Goal: Ask a question

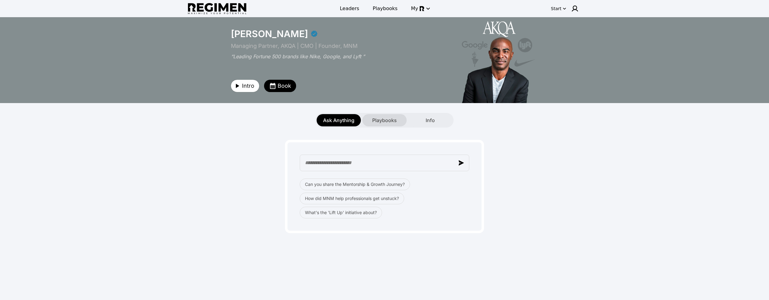
click at [376, 119] on span "Playbooks" at bounding box center [384, 120] width 25 height 7
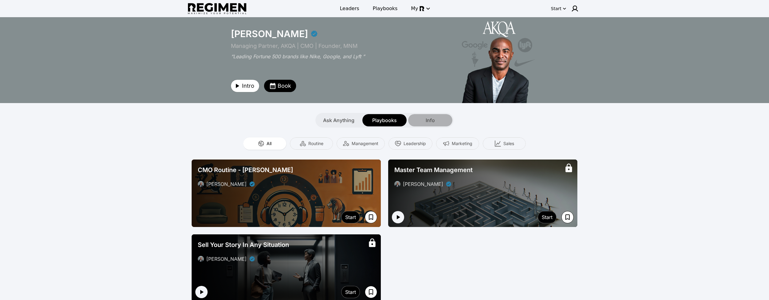
click at [429, 120] on span "Info" at bounding box center [429, 120] width 9 height 7
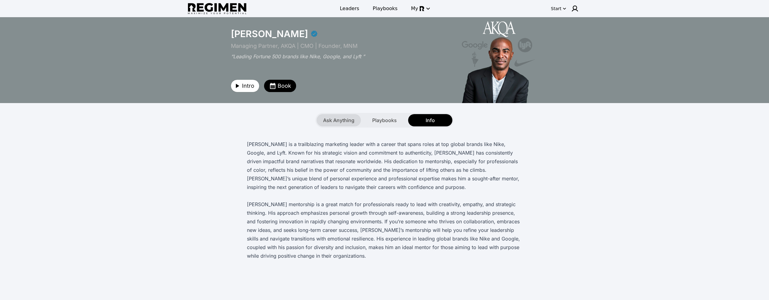
click at [340, 120] on span "Ask Anything" at bounding box center [338, 120] width 31 height 7
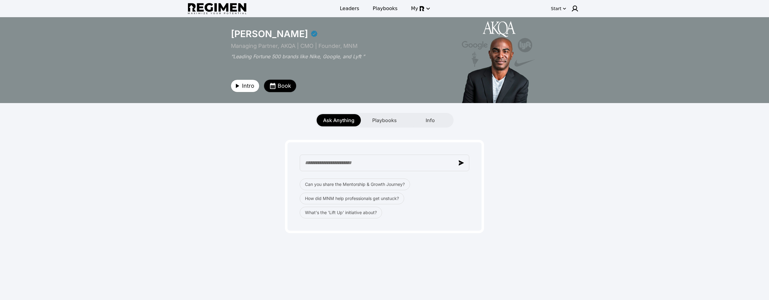
click at [280, 87] on span "Book" at bounding box center [285, 86] width 14 height 9
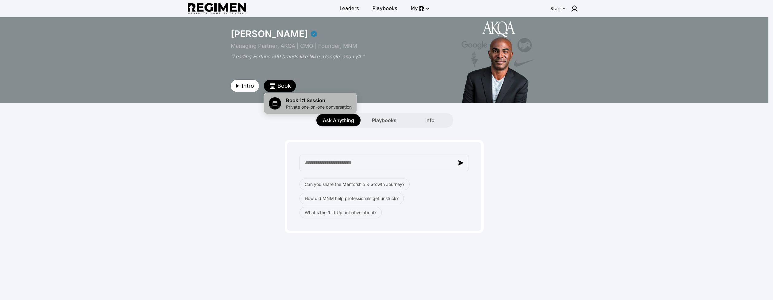
click at [296, 98] on span "Book 1:1 Session" at bounding box center [319, 100] width 66 height 7
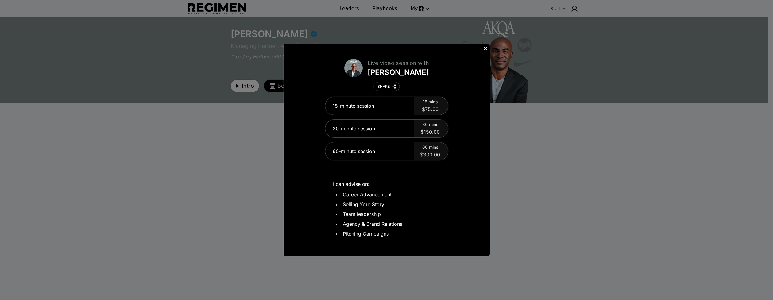
click at [219, 159] on div "Live video session with [PERSON_NAME] SHARE 15-minute session 15 mins $75.00 30…" at bounding box center [386, 150] width 773 height 300
click at [482, 47] on button at bounding box center [485, 48] width 9 height 9
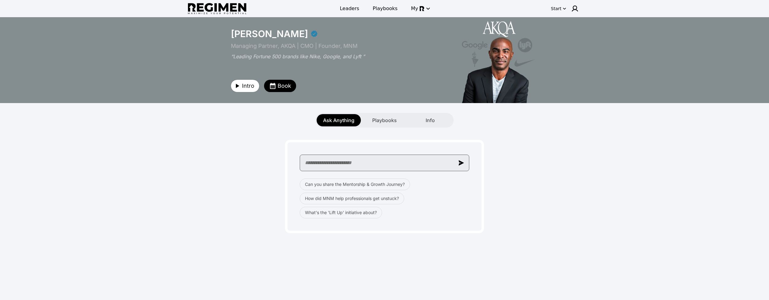
click at [394, 160] on input "text" at bounding box center [384, 163] width 169 height 17
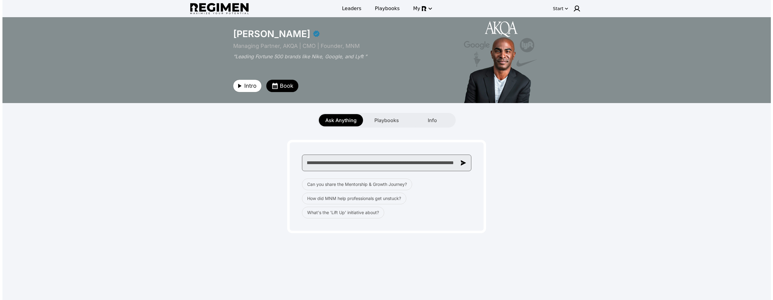
scroll to position [0, 319]
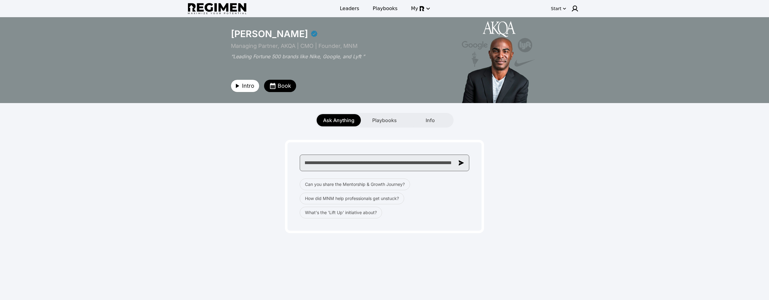
type input "**********"
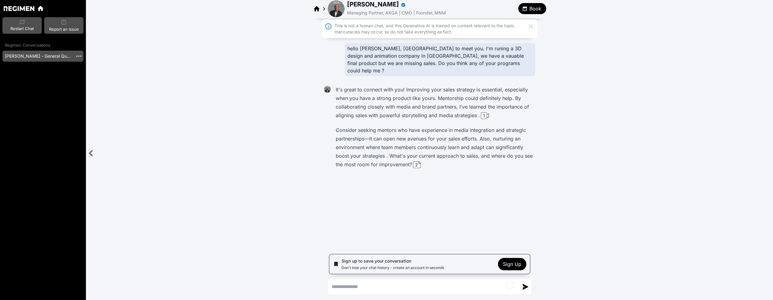
click at [234, 94] on div "hello [PERSON_NAME], [GEOGRAPHIC_DATA] to meet you. I'm runing a 3D design and …" at bounding box center [429, 116] width 687 height 150
click at [484, 112] on div "1" at bounding box center [484, 115] width 6 height 7
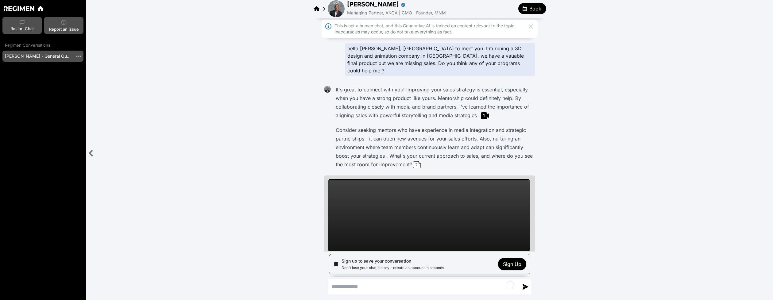
scroll to position [8, 0]
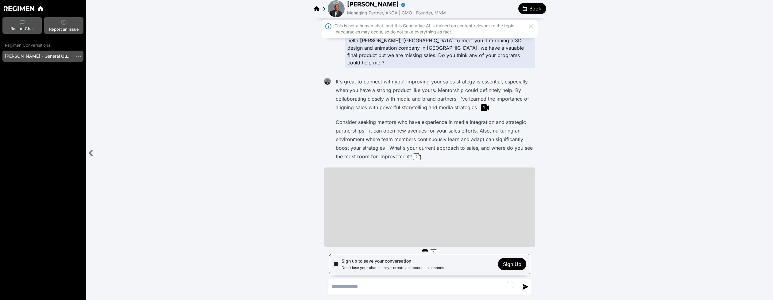
click at [303, 140] on div "hello [PERSON_NAME], [GEOGRAPHIC_DATA] to meet you. I'm runing a 3D design and …" at bounding box center [429, 155] width 687 height 245
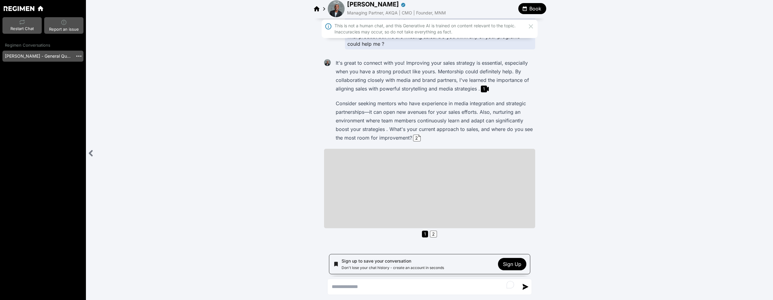
click at [303, 140] on div "hello [PERSON_NAME], [GEOGRAPHIC_DATA] to meet you. I'm runing a 3D design and …" at bounding box center [429, 136] width 687 height 245
